Goal: Task Accomplishment & Management: Complete application form

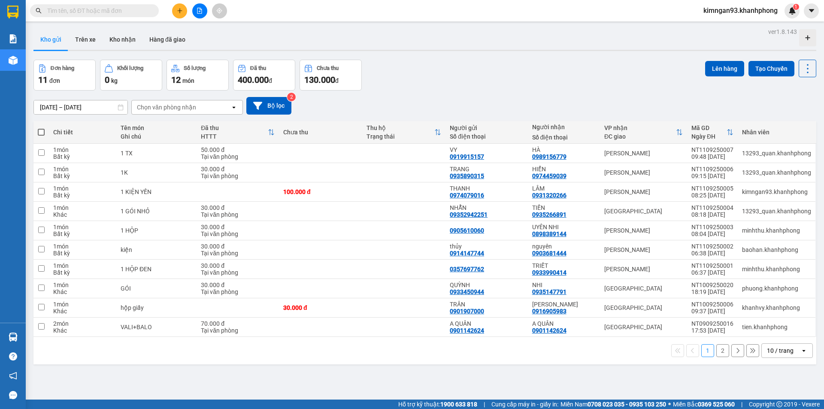
click at [172, 13] on button at bounding box center [179, 10] width 15 height 15
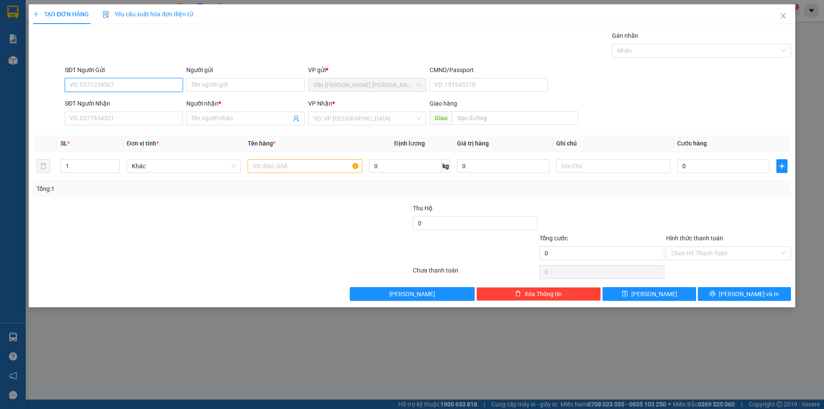
click at [120, 89] on input "SĐT Người Gửi" at bounding box center [124, 85] width 118 height 14
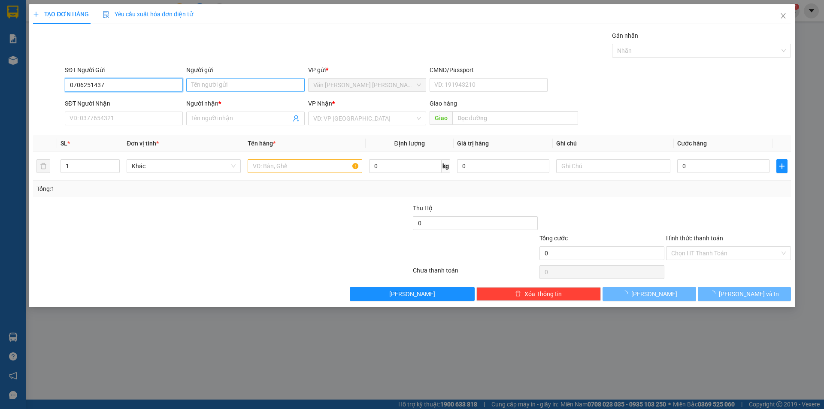
type input "0706251437"
click at [226, 79] on input "Người gửi" at bounding box center [245, 85] width 118 height 14
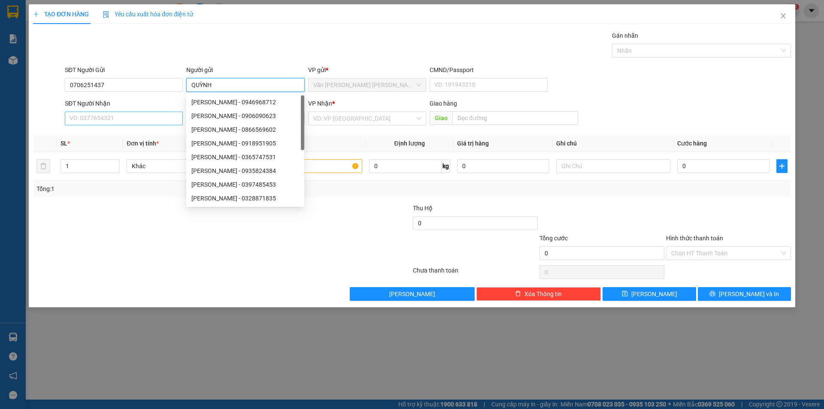
type input "QUỲNH"
click at [132, 119] on input "SĐT Người Nhận" at bounding box center [124, 119] width 118 height 14
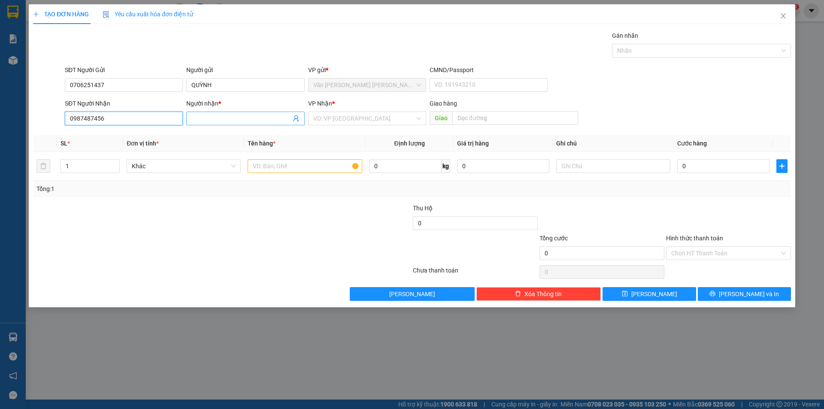
type input "0987487456"
click at [214, 116] on input "Người nhận *" at bounding box center [240, 118] width 99 height 9
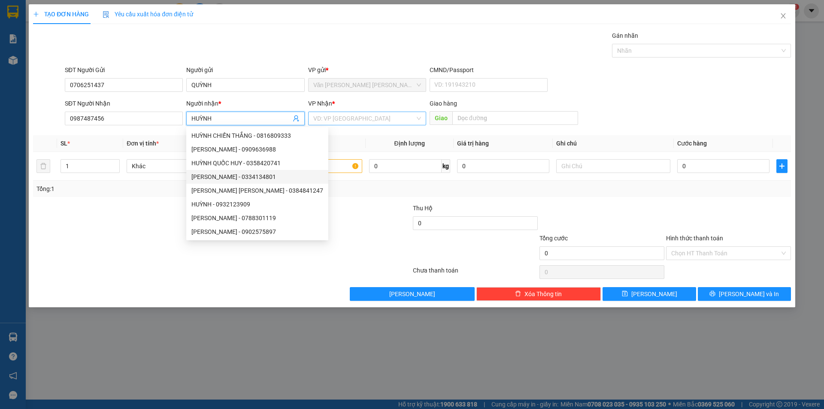
type input "HUỲNH"
click at [366, 120] on input "search" at bounding box center [364, 118] width 102 height 13
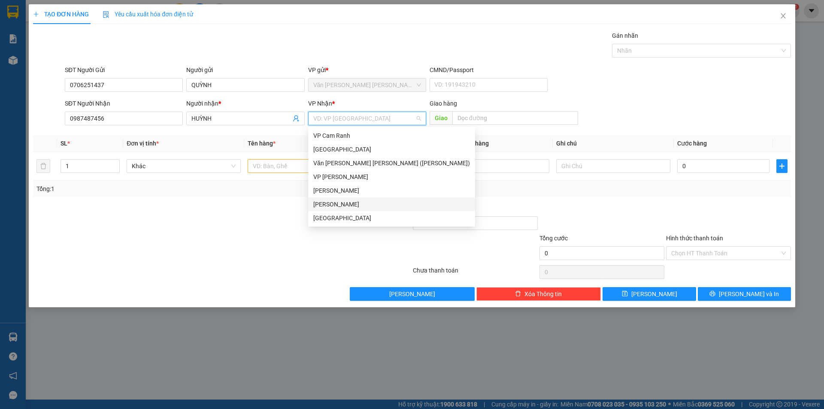
click at [334, 202] on div "[PERSON_NAME]" at bounding box center [391, 204] width 157 height 9
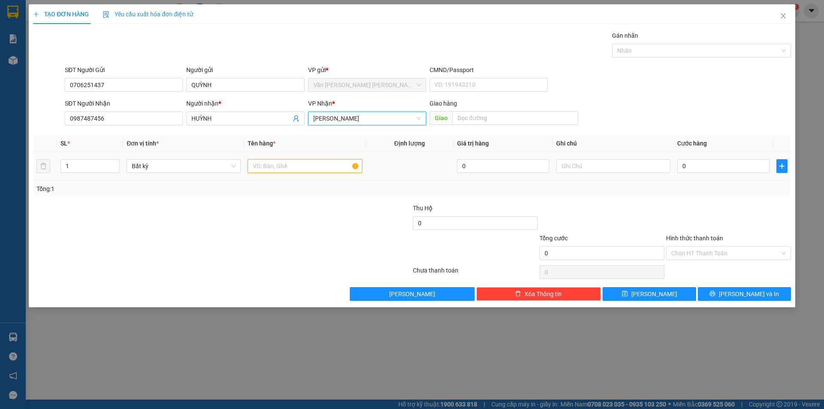
click at [292, 171] on input "text" at bounding box center [305, 166] width 114 height 14
type input "1 VALY"
click at [721, 168] on input "0" at bounding box center [723, 166] width 92 height 14
type input "8"
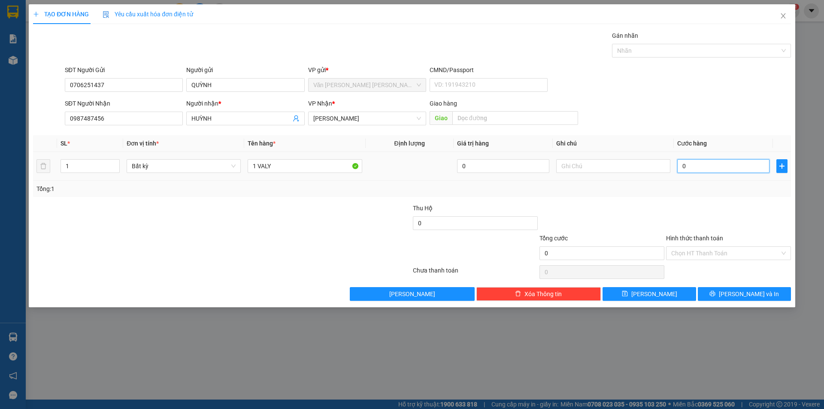
type input "8"
type input "80"
type input "80.000"
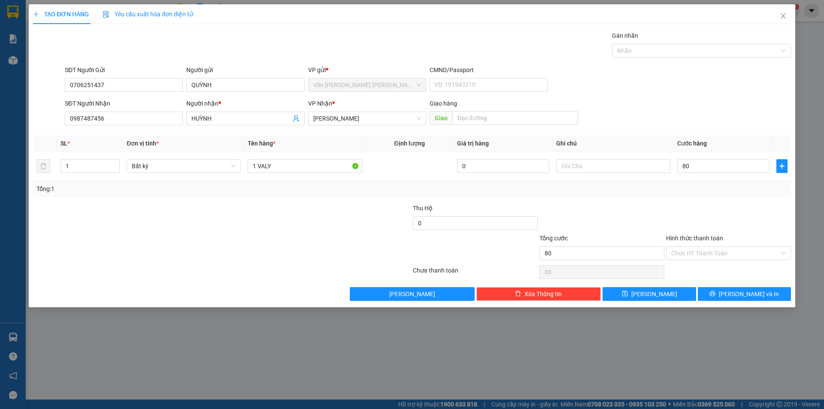
type input "80.000"
click at [745, 105] on div "SĐT Người [PERSON_NAME] 0987487456 Người [PERSON_NAME] * [PERSON_NAME] [PERSON_…" at bounding box center [427, 114] width 729 height 30
click at [683, 259] on input "Hình thức thanh toán" at bounding box center [725, 253] width 109 height 13
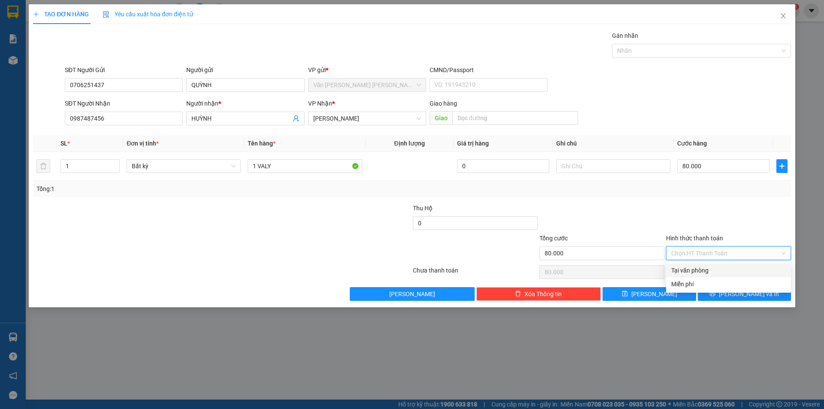
click at [682, 272] on div "Tại văn phòng" at bounding box center [728, 270] width 115 height 9
type input "0"
click at [704, 292] on button "[PERSON_NAME] và In" at bounding box center [744, 294] width 93 height 14
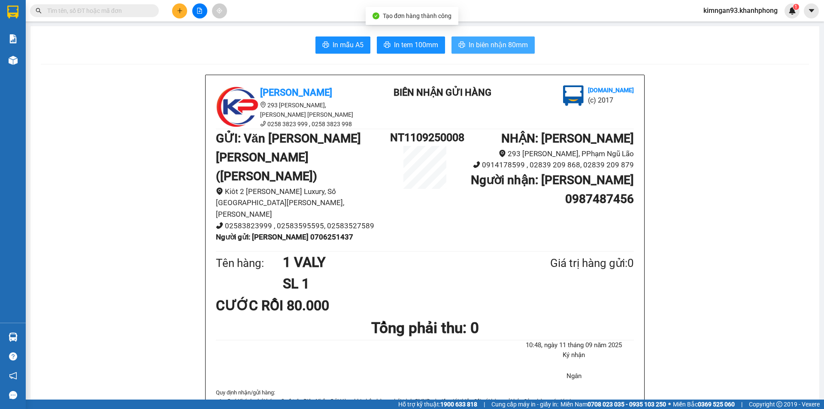
click at [482, 40] on span "In biên nhận 80mm" at bounding box center [498, 44] width 59 height 11
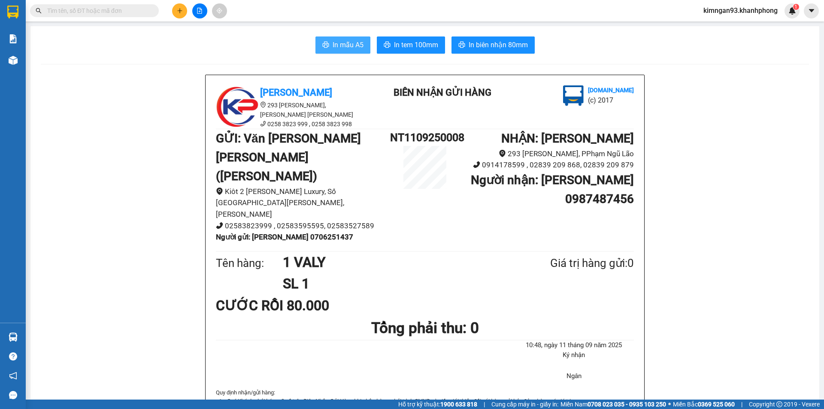
click at [326, 43] on button "In mẫu A5" at bounding box center [342, 44] width 55 height 17
